Goal: Information Seeking & Learning: Learn about a topic

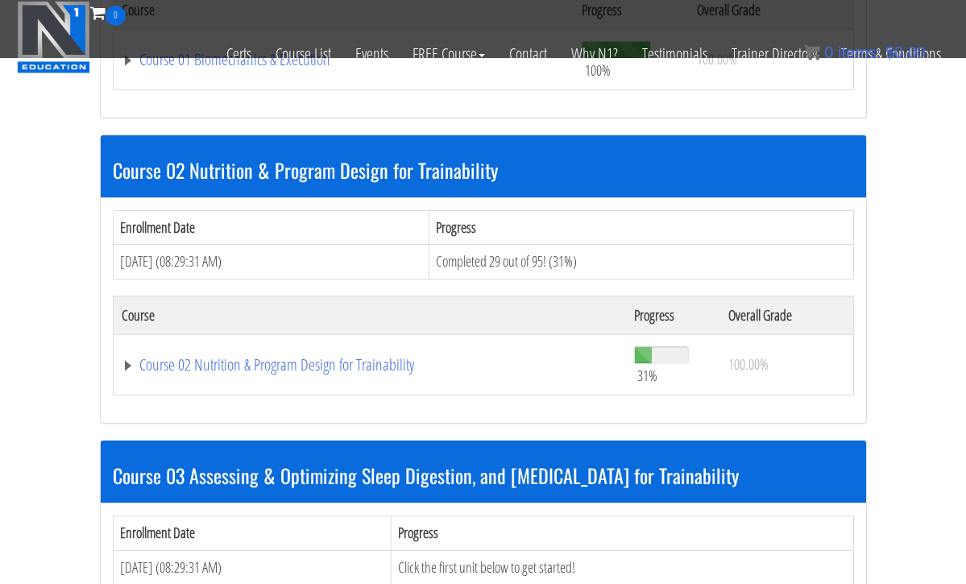
scroll to position [691, 0]
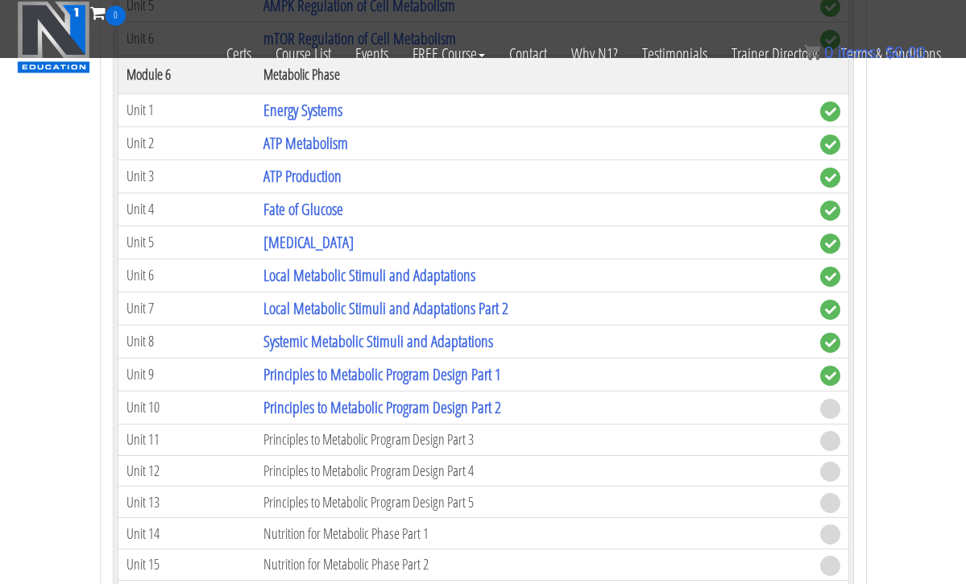
scroll to position [1994, 0]
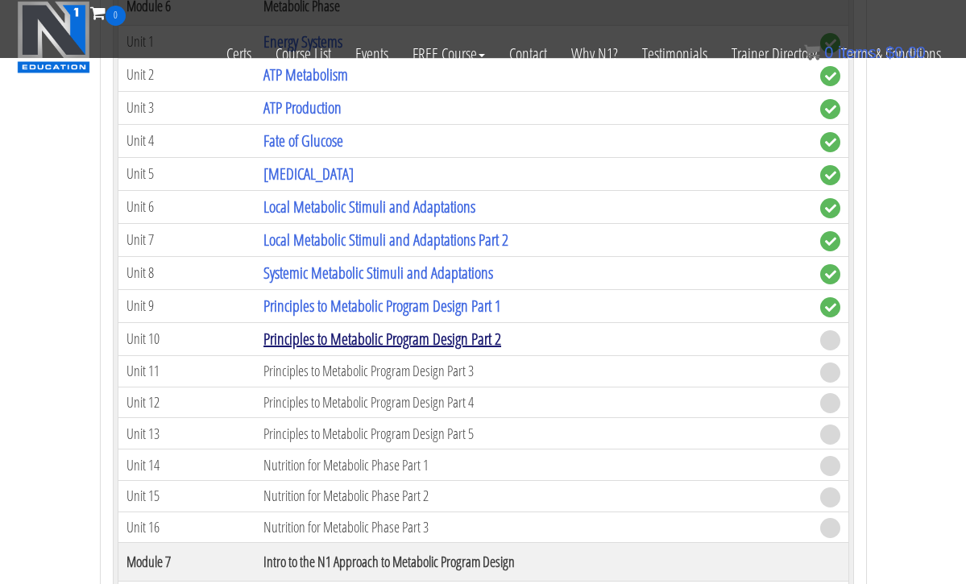
click at [411, 336] on link "Principles to Metabolic Program Design Part 2" at bounding box center [383, 339] width 238 height 22
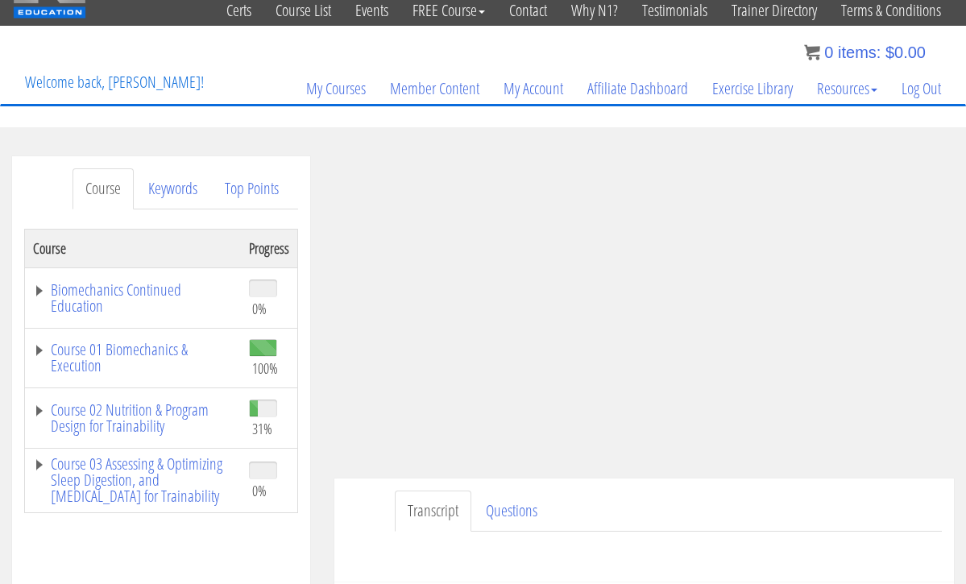
scroll to position [157, 0]
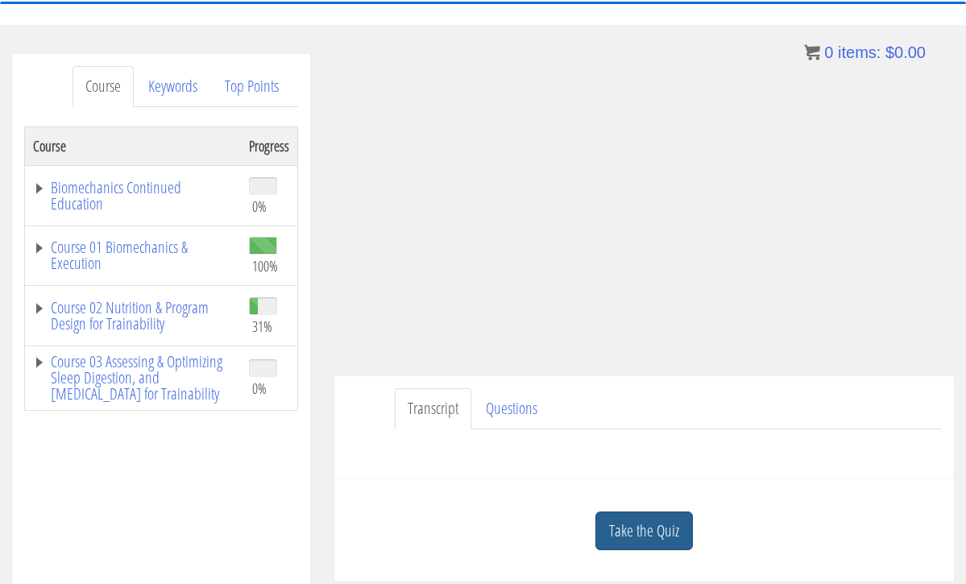
click at [638, 530] on link "Take the Quiz" at bounding box center [645, 531] width 98 height 39
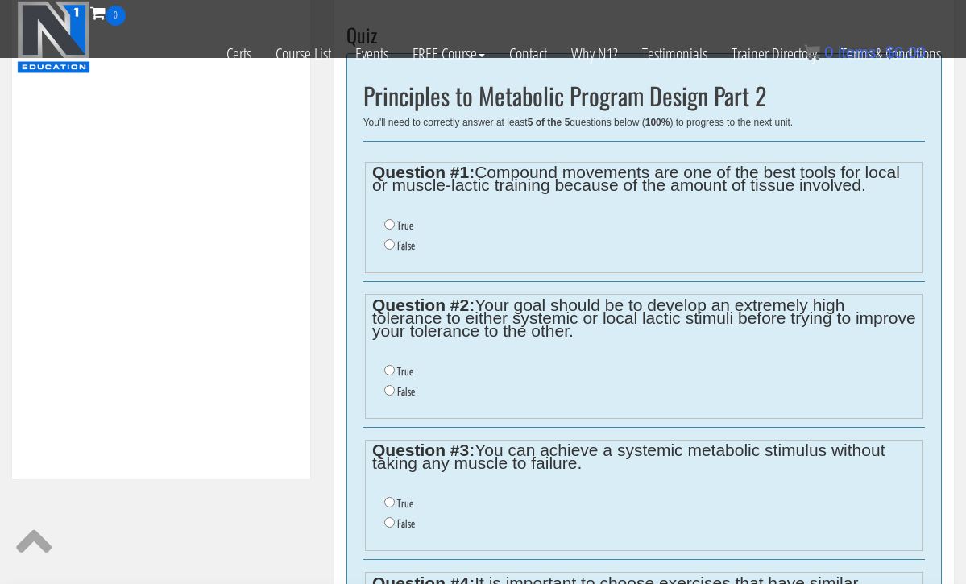
scroll to position [542, 0]
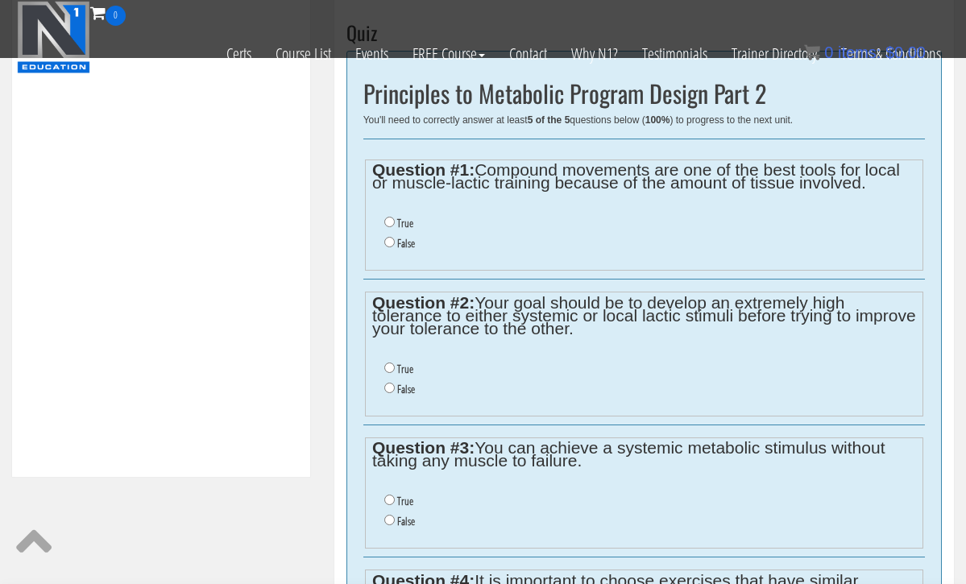
click at [390, 238] on input "False" at bounding box center [389, 242] width 10 height 10
radio input "true"
click at [389, 383] on input "False" at bounding box center [389, 388] width 10 height 10
radio input "true"
click at [389, 383] on input "False" at bounding box center [389, 388] width 10 height 10
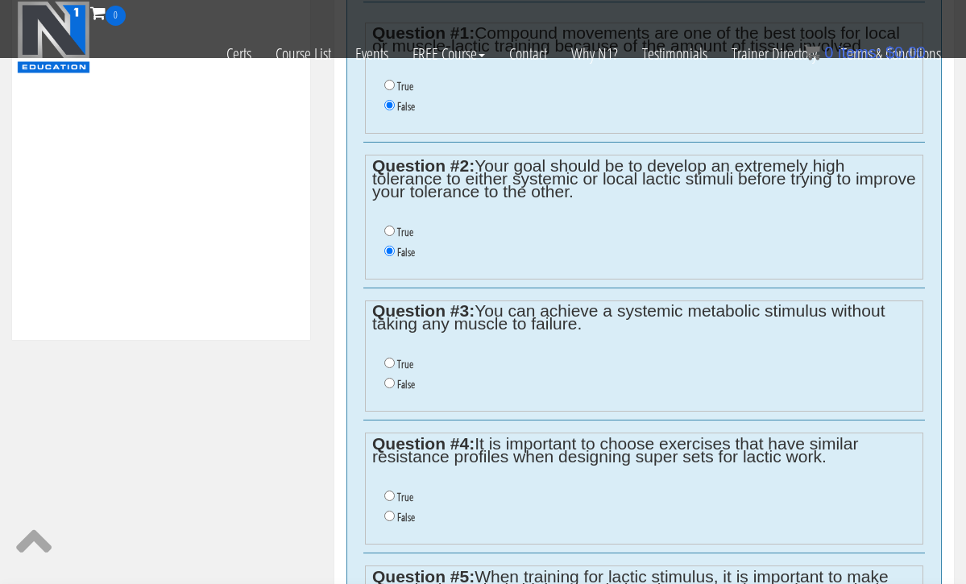
scroll to position [681, 0]
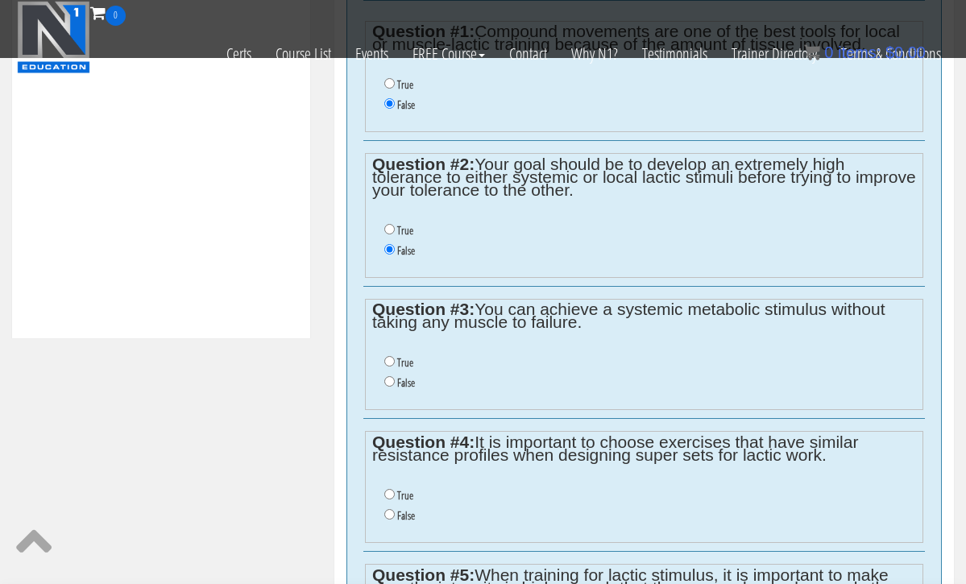
click at [390, 356] on input "True" at bounding box center [389, 361] width 10 height 10
radio input "true"
click at [390, 356] on input "True" at bounding box center [389, 361] width 10 height 10
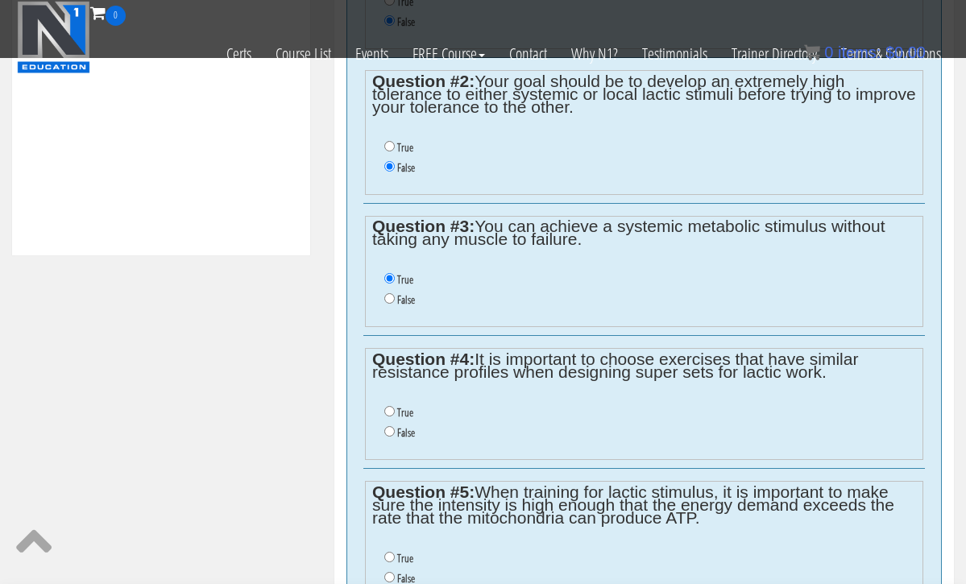
scroll to position [810, 0]
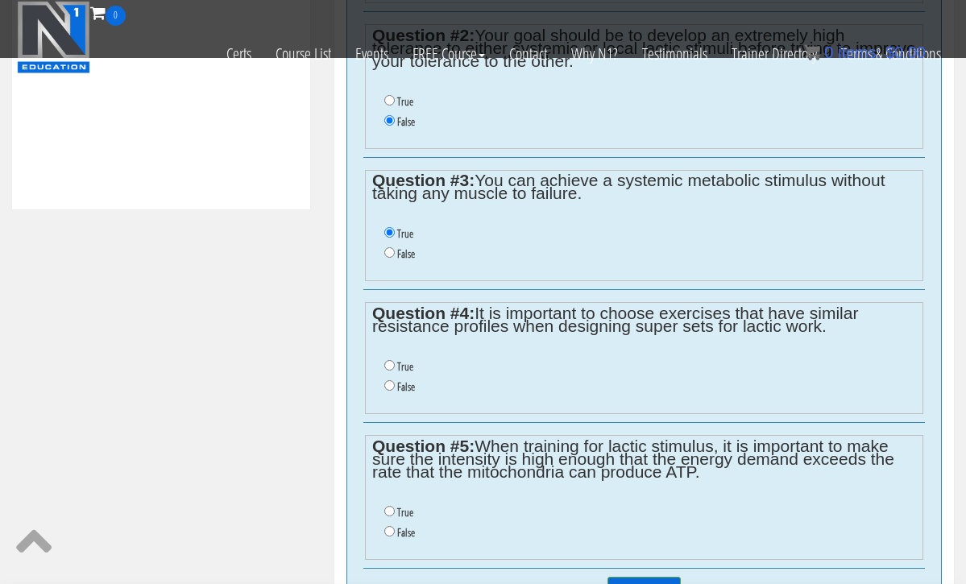
click at [390, 357] on li "True" at bounding box center [650, 367] width 532 height 20
click at [393, 357] on li "True" at bounding box center [650, 367] width 532 height 20
click at [389, 360] on input "True" at bounding box center [389, 365] width 10 height 10
radio input "true"
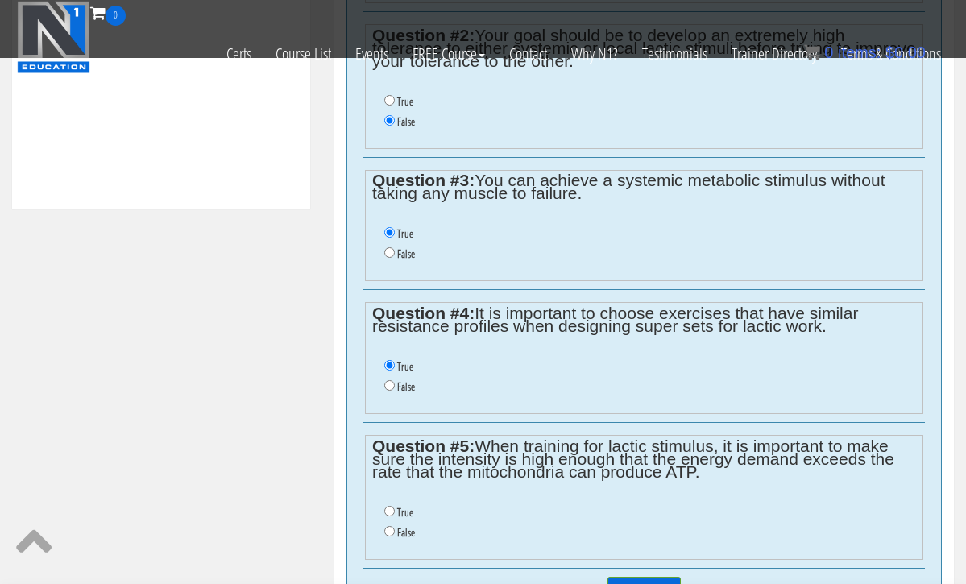
click at [390, 506] on input "True" at bounding box center [389, 511] width 10 height 10
radio input "true"
click at [390, 506] on input "True" at bounding box center [389, 511] width 10 height 10
click at [649, 577] on input "Submit Answers" at bounding box center [644, 589] width 73 height 25
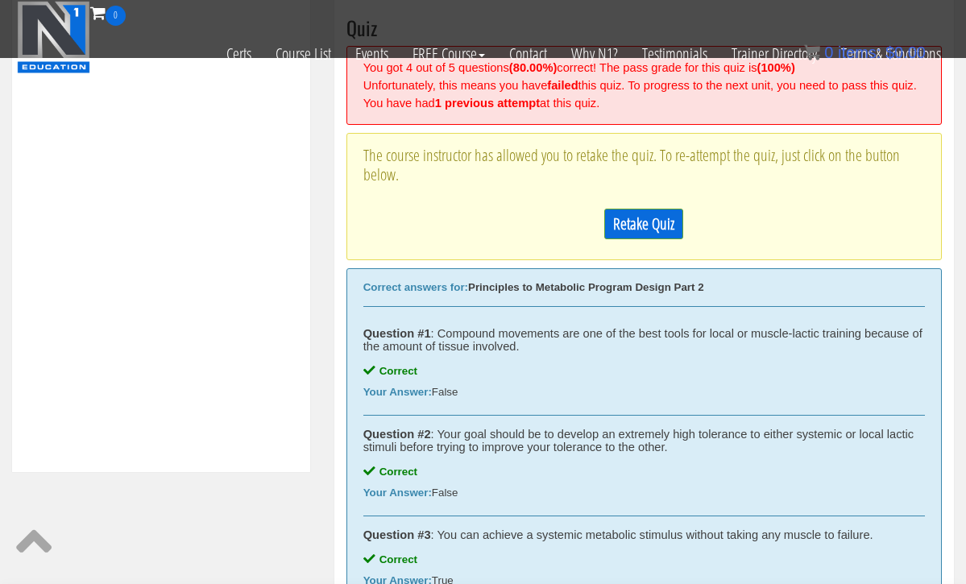
scroll to position [547, 0]
click at [650, 232] on link "Retake Quiz" at bounding box center [644, 224] width 79 height 31
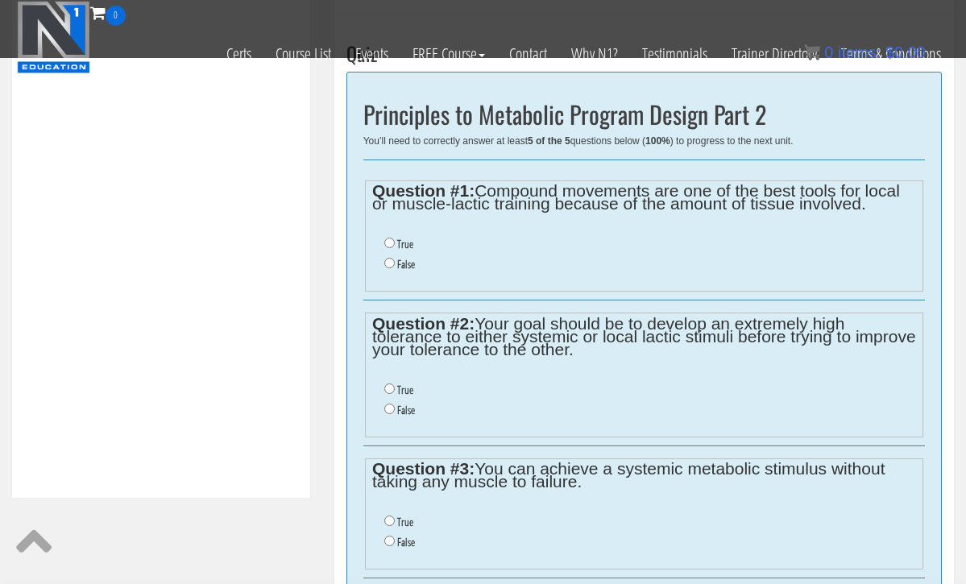
scroll to position [523, 0]
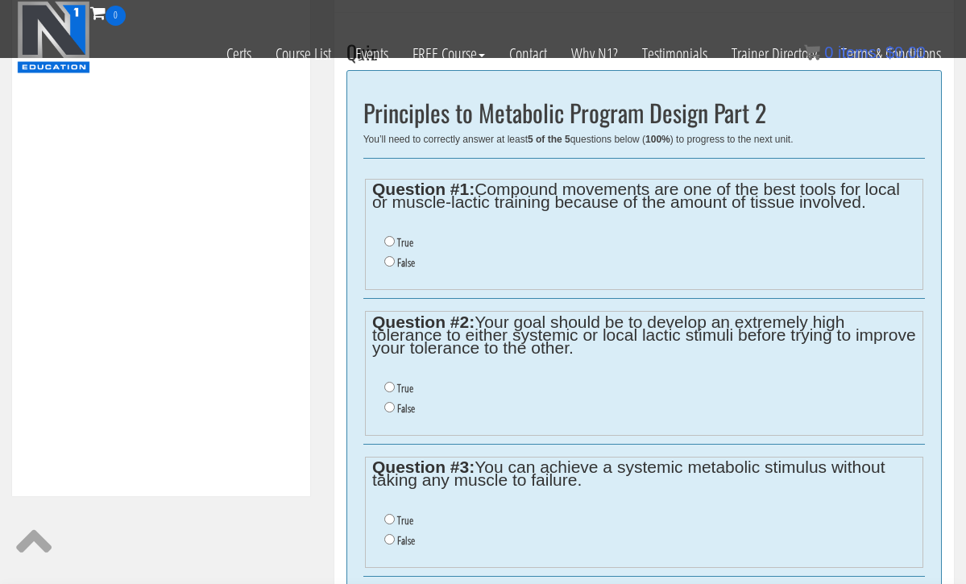
click at [389, 259] on input "False" at bounding box center [389, 261] width 10 height 10
radio input "true"
click at [389, 402] on input "False" at bounding box center [389, 407] width 10 height 10
radio input "true"
click at [389, 402] on input "False" at bounding box center [389, 407] width 10 height 10
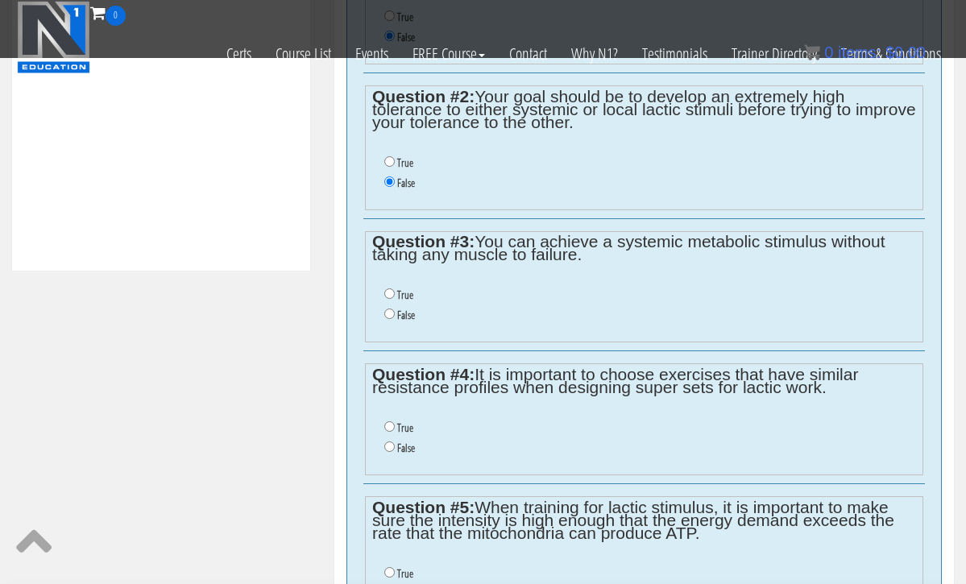
scroll to position [766, 0]
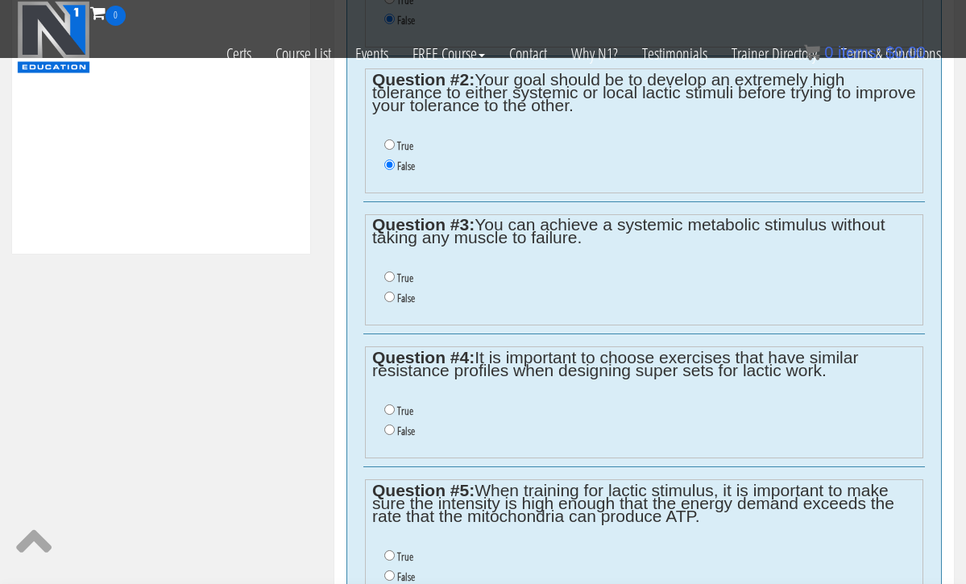
click at [388, 272] on input "True" at bounding box center [389, 277] width 10 height 10
radio input "true"
click at [388, 272] on input "True" at bounding box center [389, 277] width 10 height 10
click at [389, 425] on input "False" at bounding box center [389, 430] width 10 height 10
radio input "true"
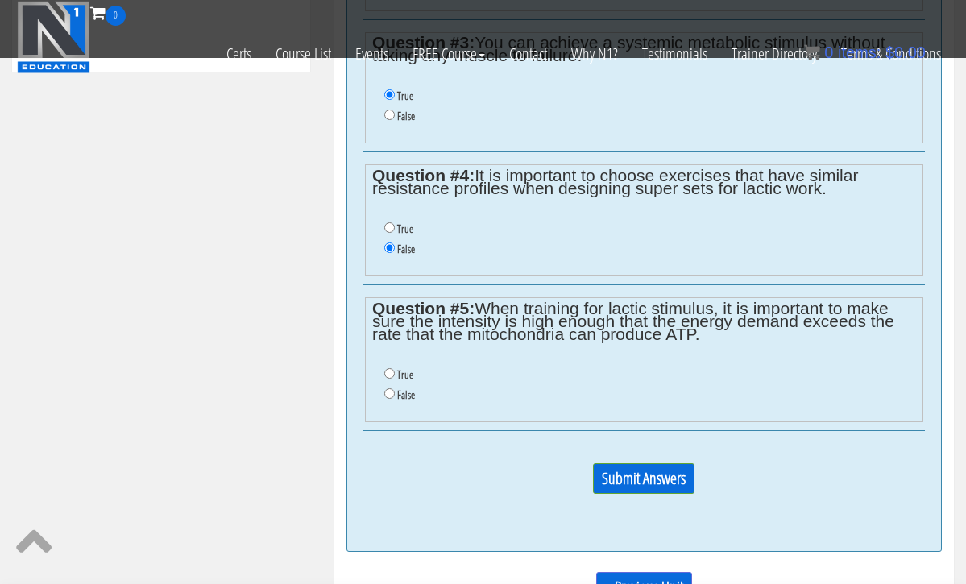
scroll to position [953, 0]
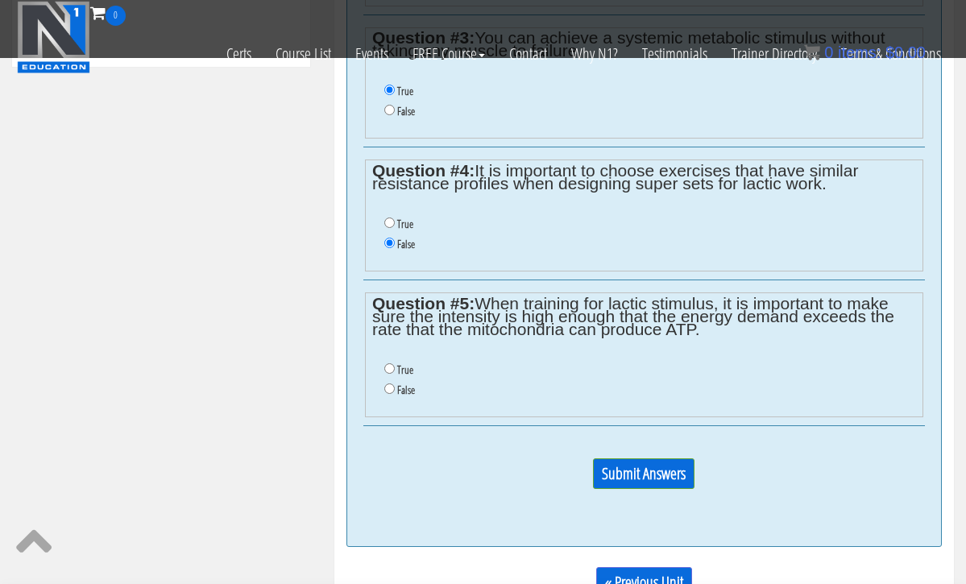
click at [388, 364] on input "True" at bounding box center [389, 369] width 10 height 10
radio input "true"
click at [388, 364] on input "True" at bounding box center [389, 369] width 10 height 10
click at [631, 459] on input "Submit Answers" at bounding box center [644, 474] width 102 height 31
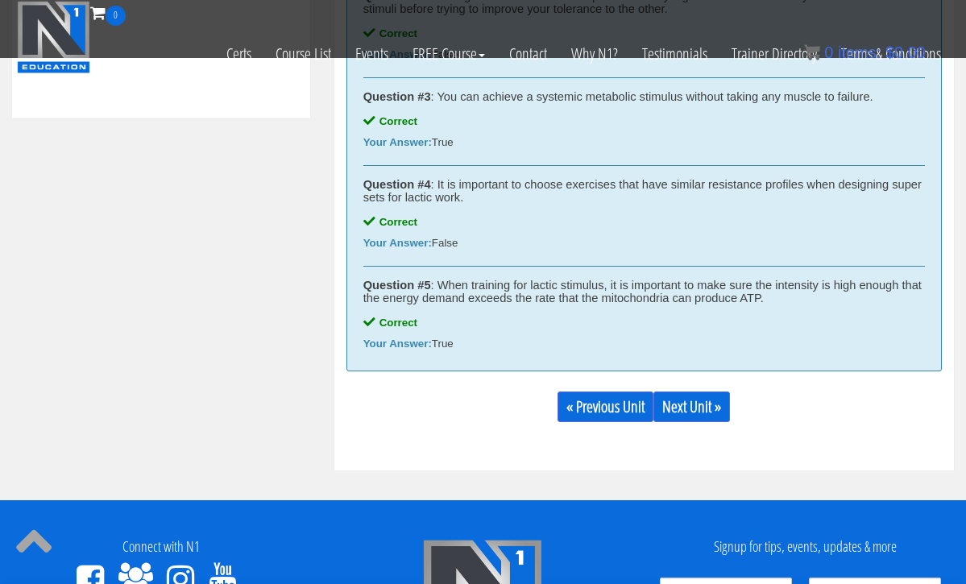
scroll to position [901, 0]
click at [700, 403] on link "Next Unit »" at bounding box center [692, 407] width 77 height 31
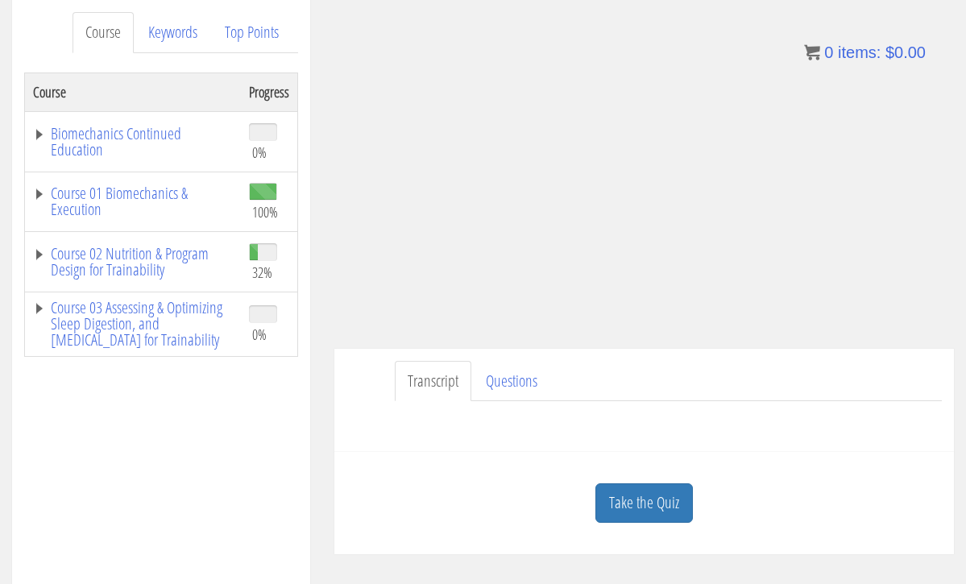
scroll to position [212, 0]
